Goal: Navigation & Orientation: Find specific page/section

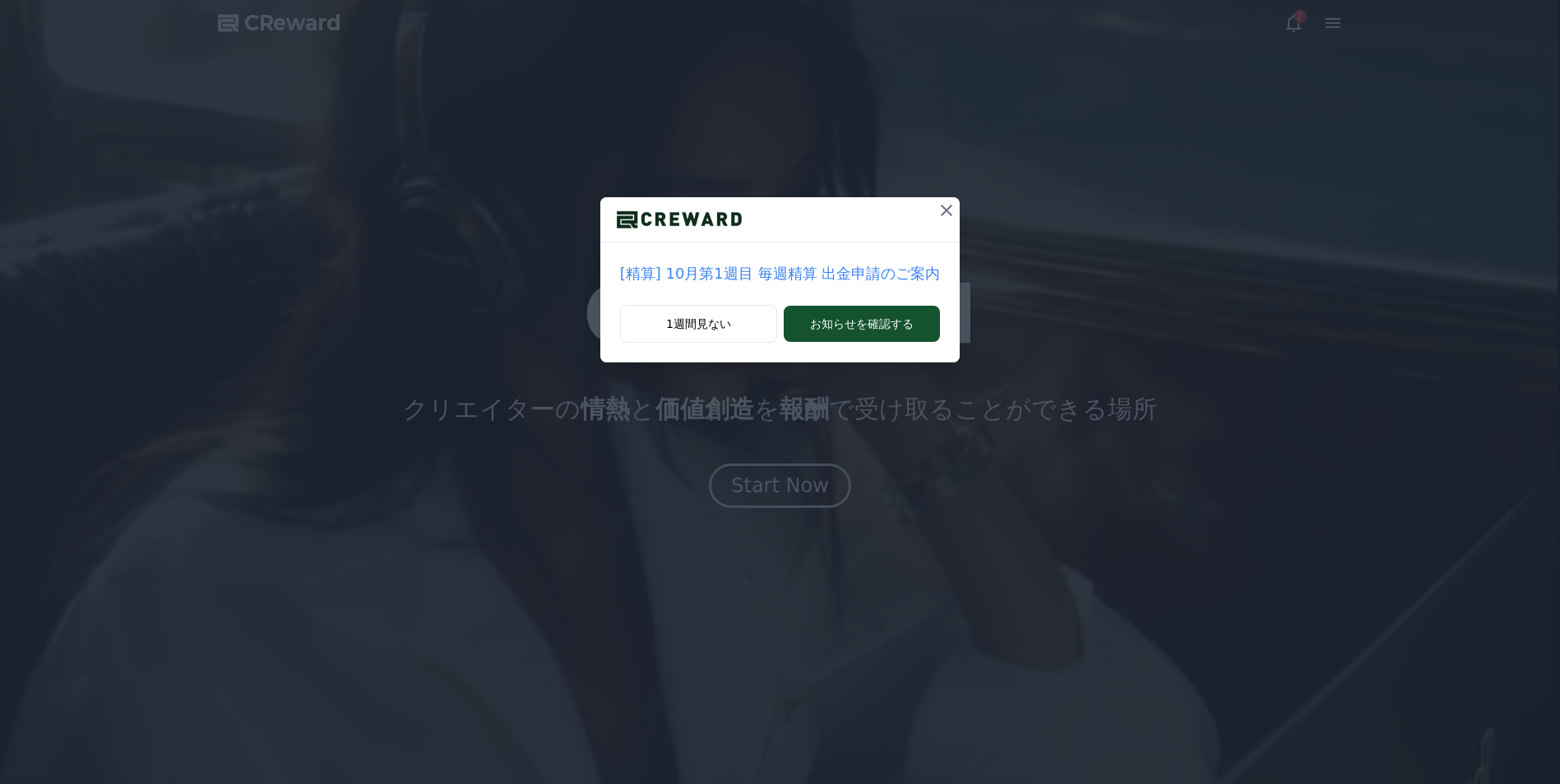
click at [941, 209] on icon at bounding box center [946, 209] width 11 height 11
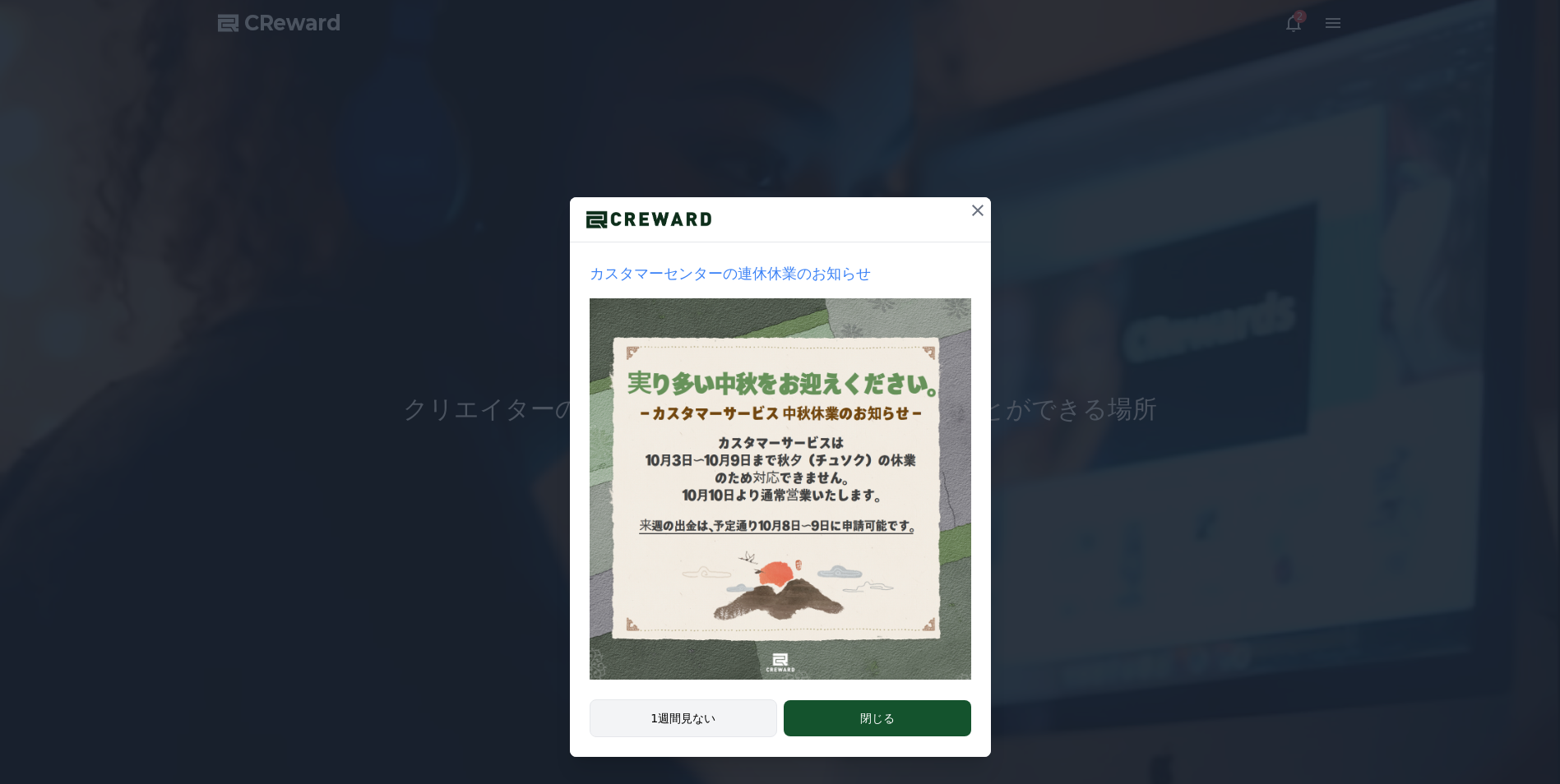
click at [709, 716] on button "1週間見ない" at bounding box center [683, 718] width 188 height 38
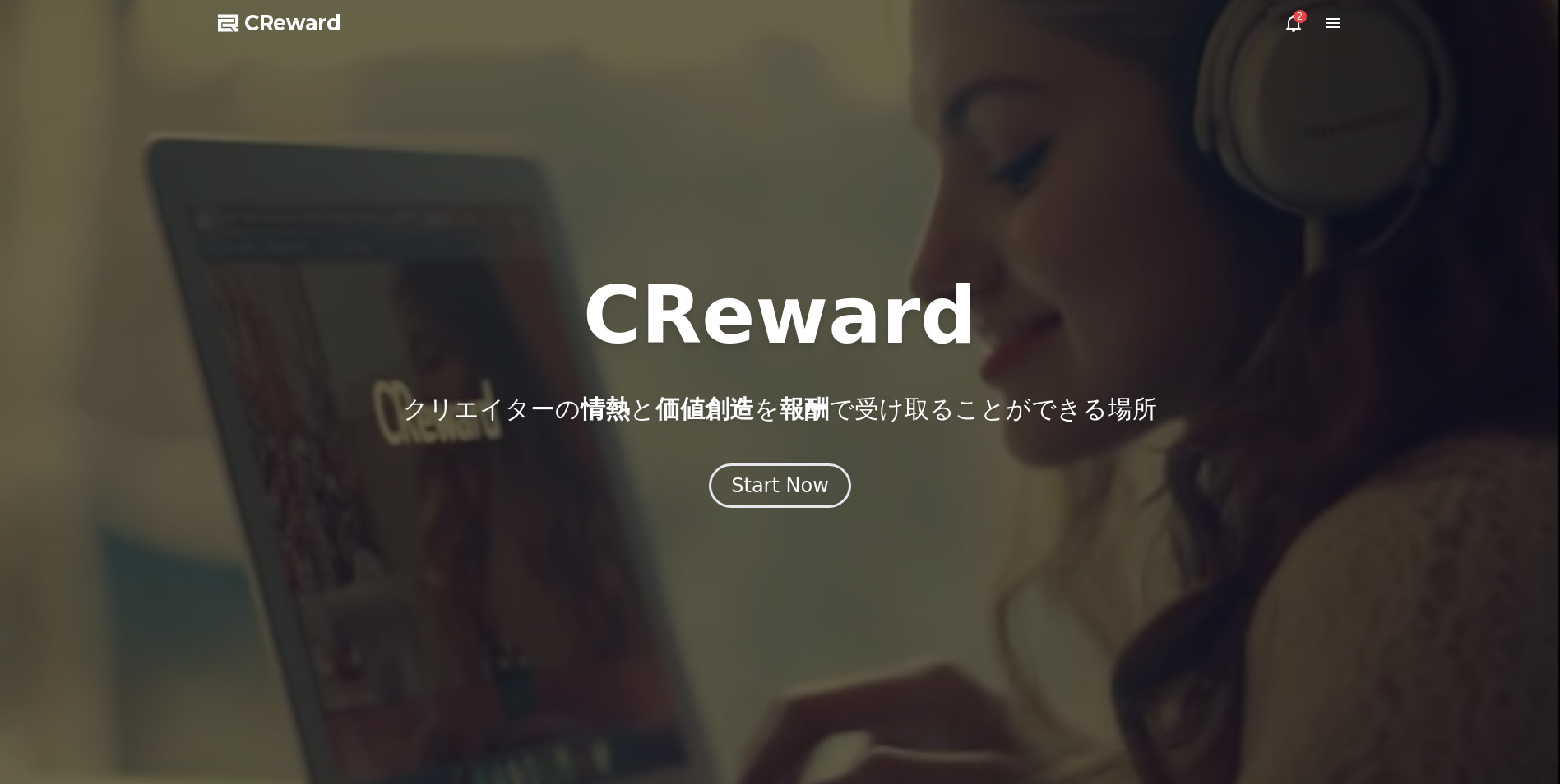
click at [1293, 26] on icon at bounding box center [1293, 22] width 20 height 20
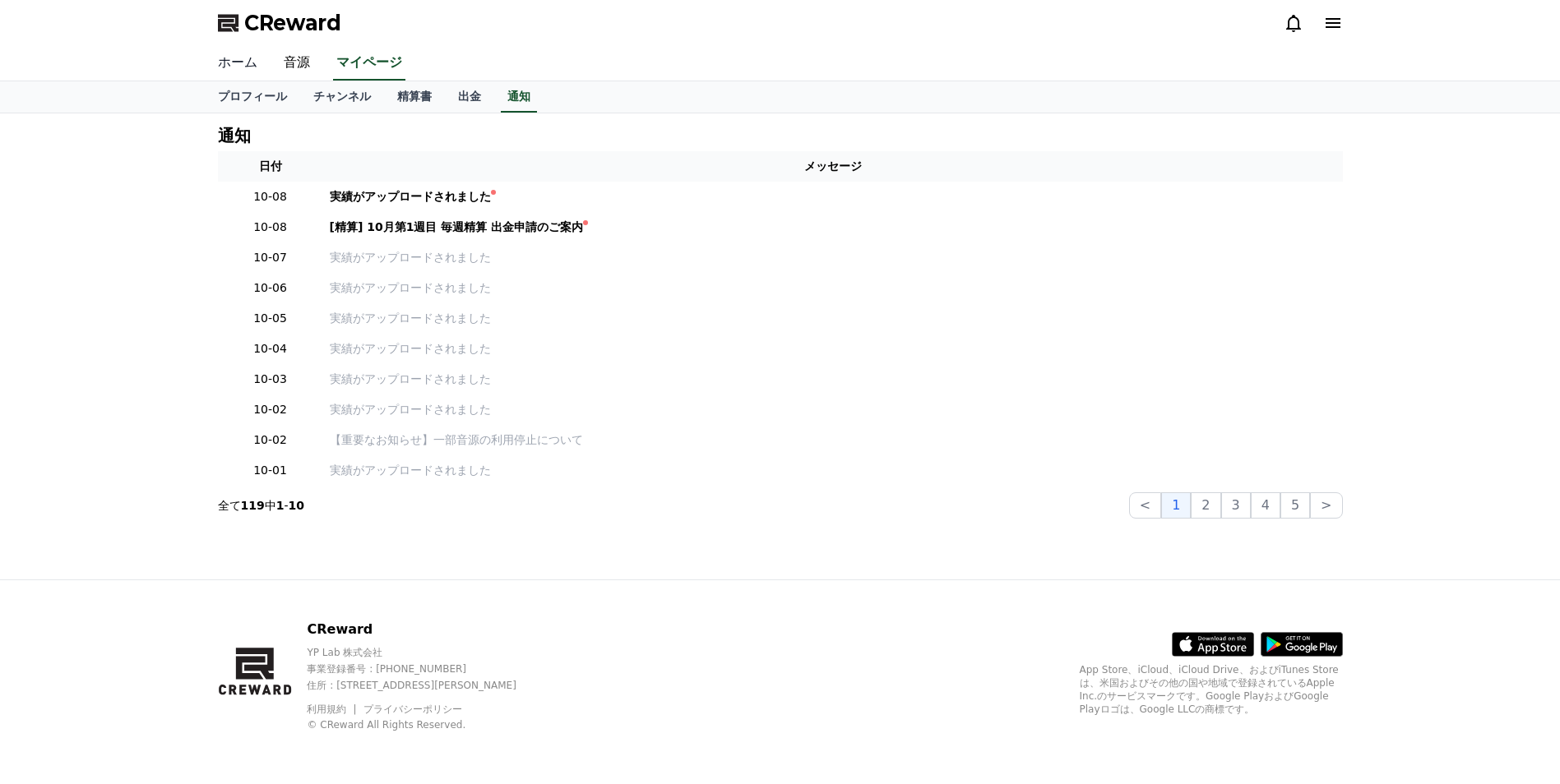
click at [229, 63] on link "ホーム" at bounding box center [237, 63] width 66 height 34
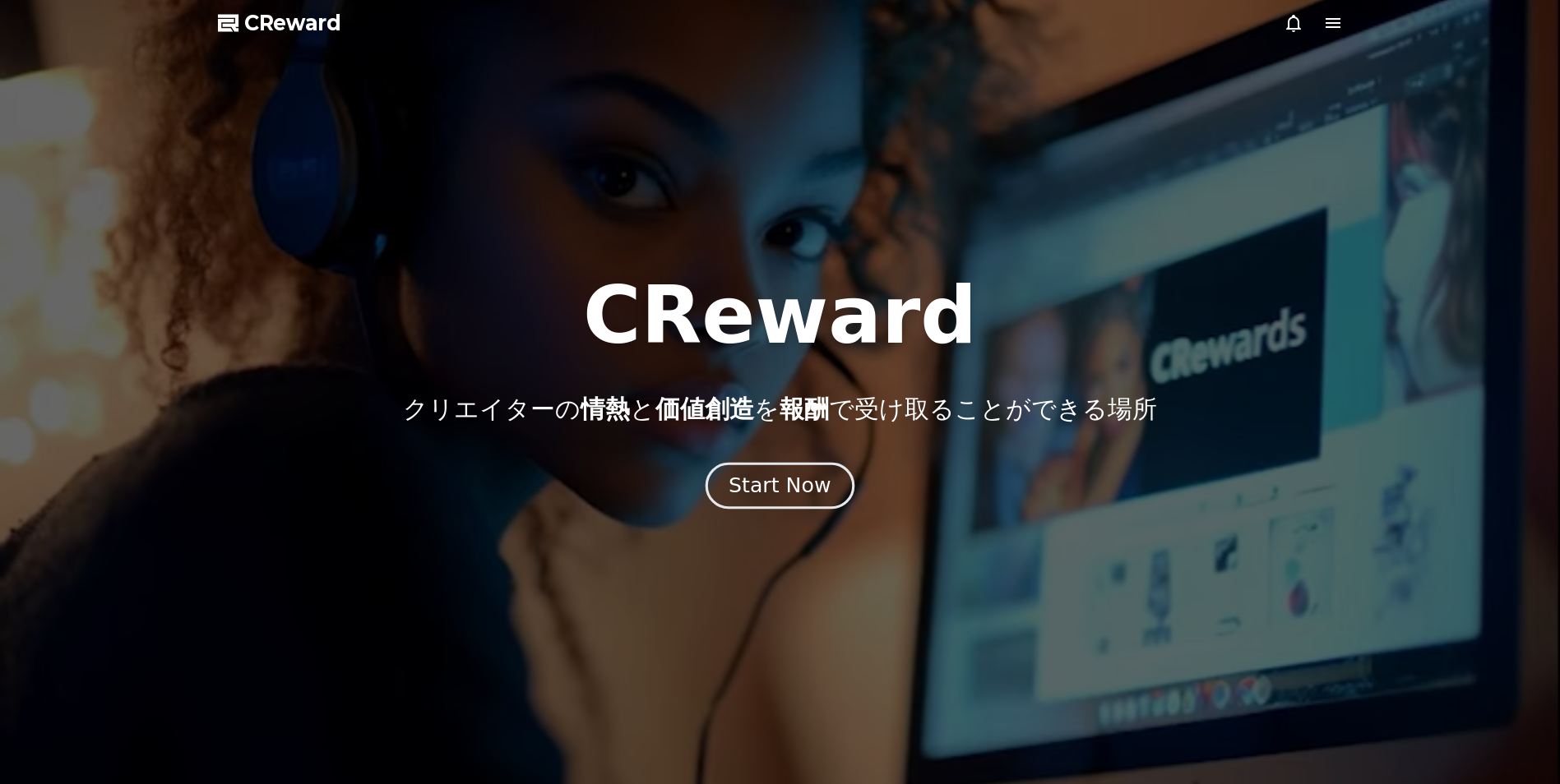
click at [743, 486] on div "Start Now" at bounding box center [779, 486] width 102 height 28
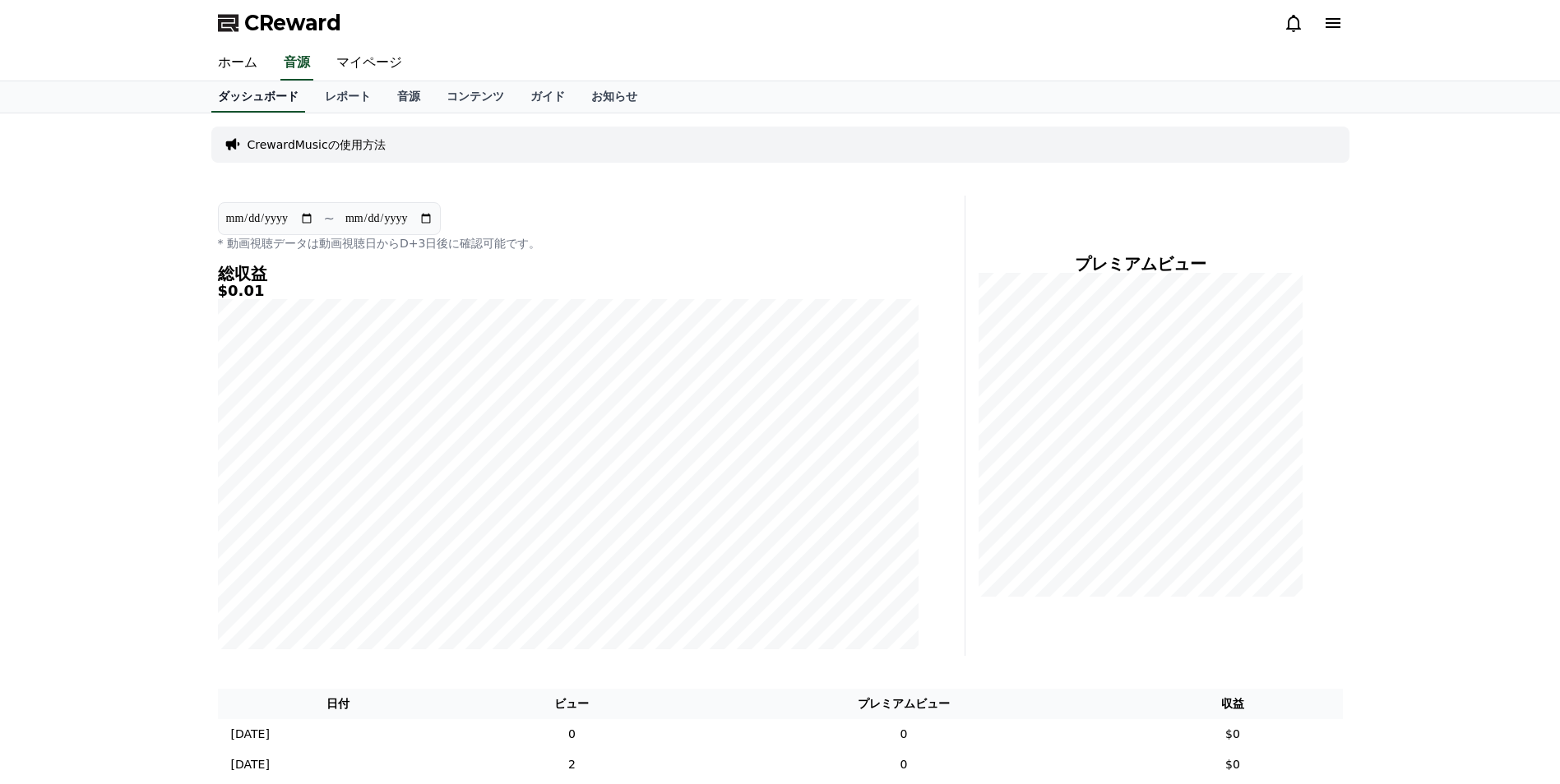
click at [265, 95] on link "ダッシュボード" at bounding box center [258, 97] width 94 height 32
